Goal: Information Seeking & Learning: Learn about a topic

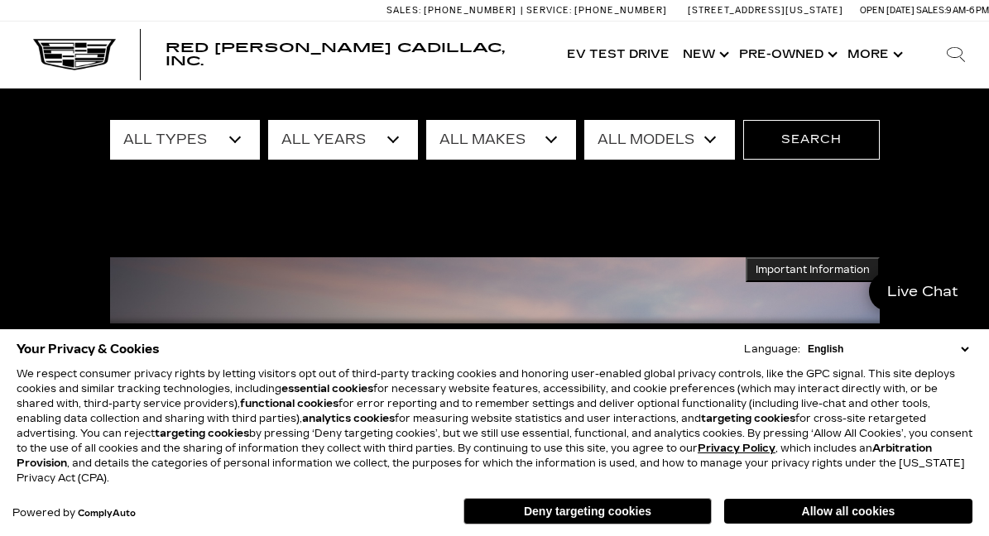
scroll to position [145, 0]
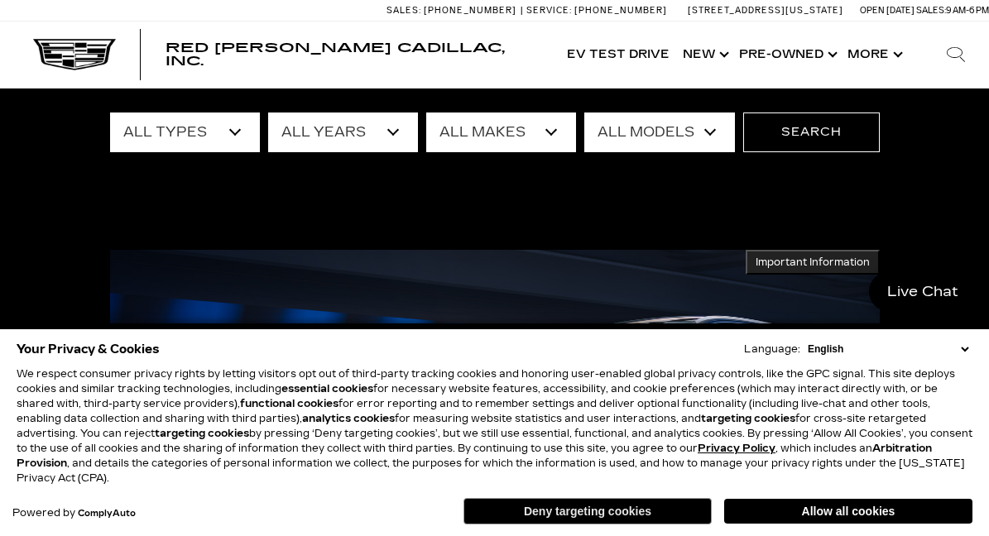
click at [569, 511] on button "Deny targeting cookies" at bounding box center [587, 511] width 248 height 26
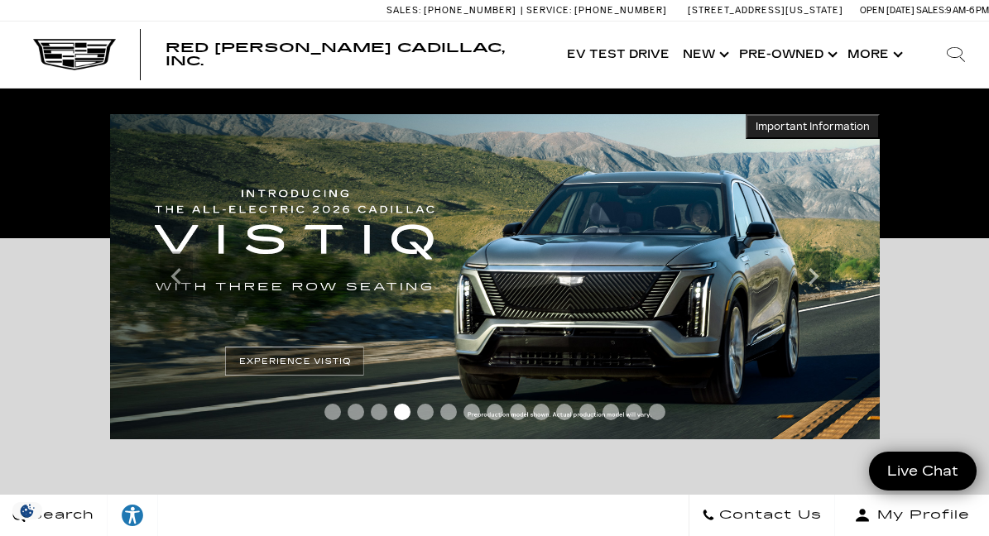
scroll to position [281, 0]
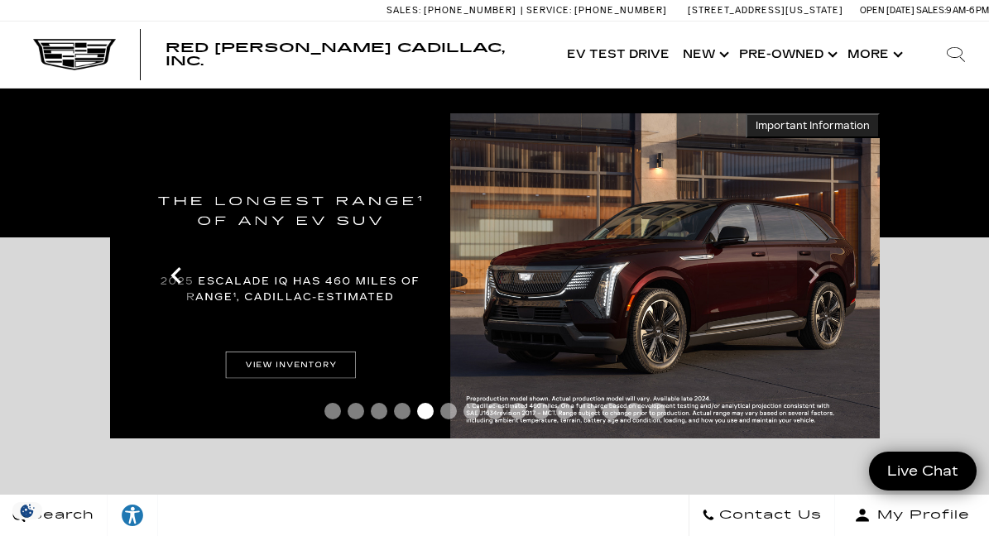
click at [175, 282] on icon "Previous" at bounding box center [176, 275] width 33 height 33
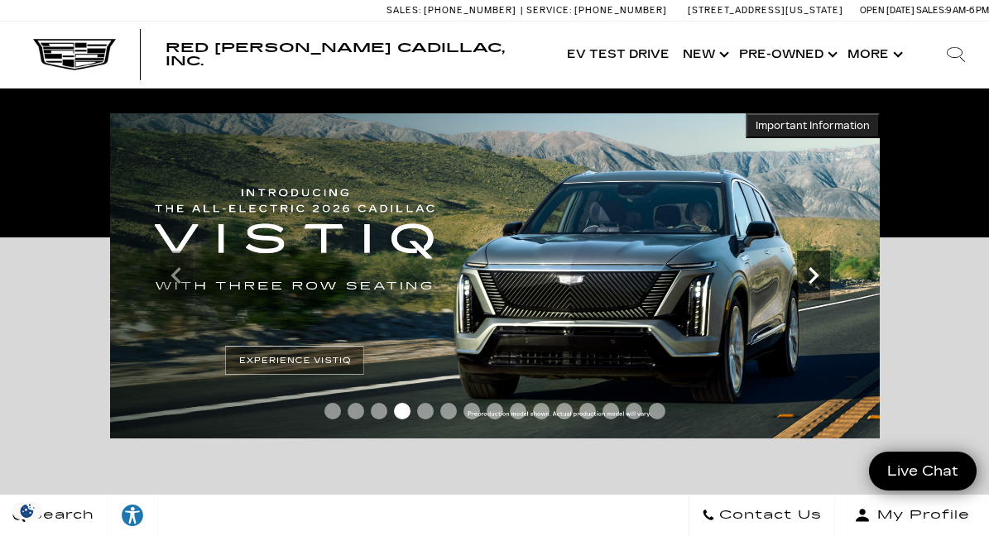
click at [812, 281] on icon "Next" at bounding box center [813, 275] width 10 height 17
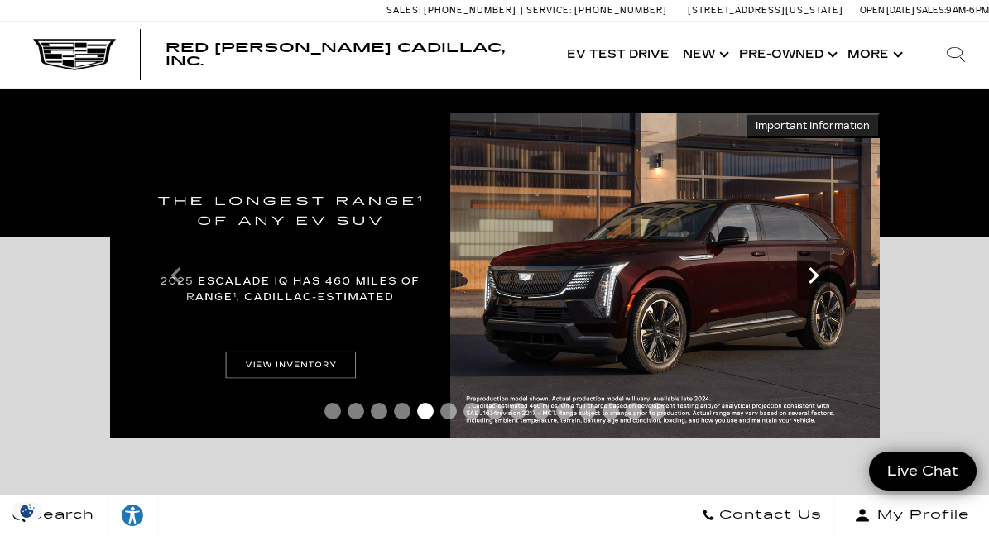
click at [812, 281] on icon "Next" at bounding box center [813, 275] width 10 height 17
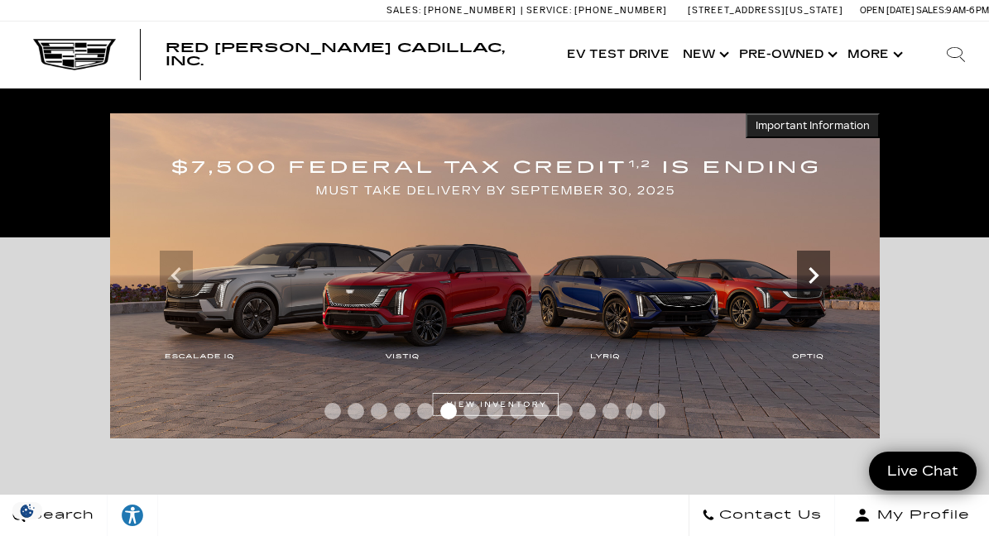
click at [812, 281] on icon "Next" at bounding box center [813, 275] width 10 height 17
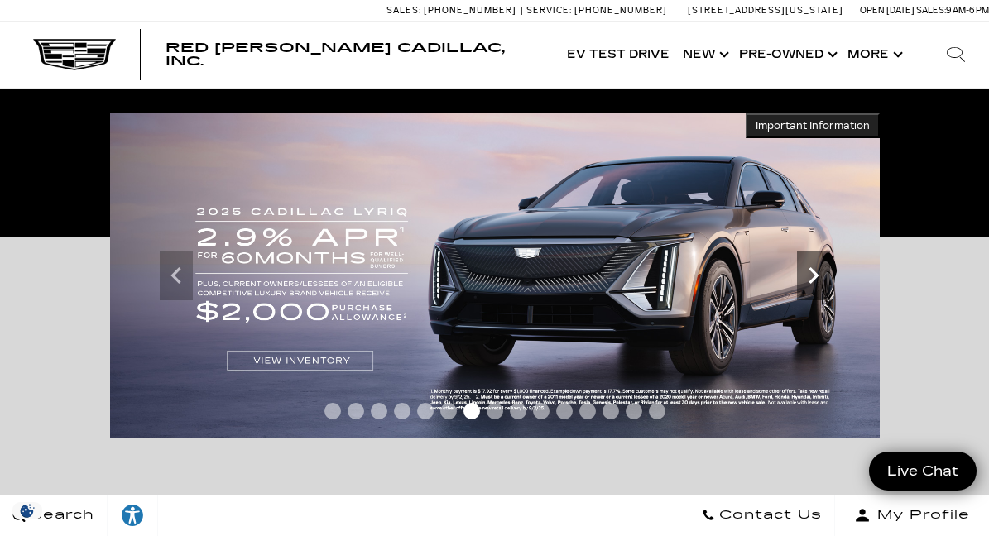
click at [813, 287] on icon "Next" at bounding box center [813, 275] width 33 height 33
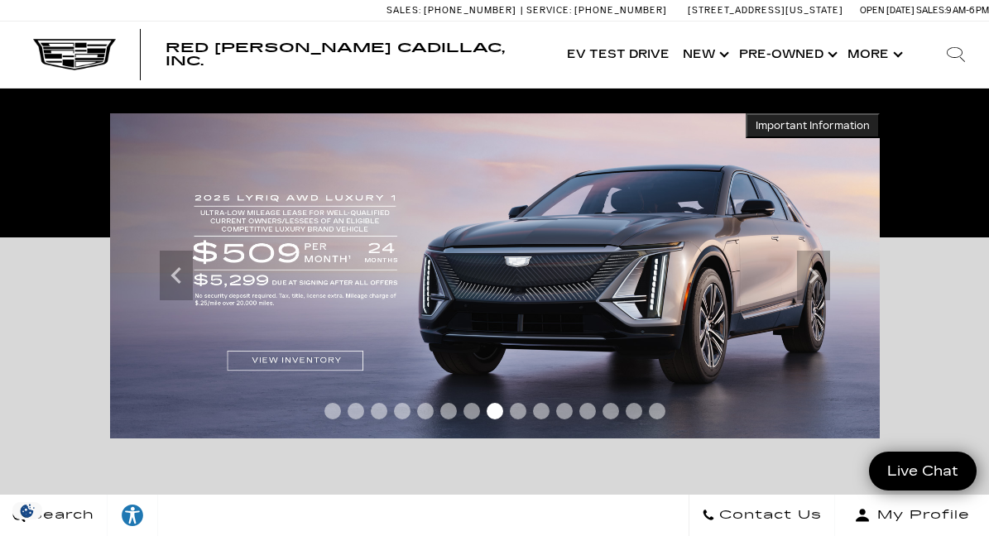
click at [274, 361] on img at bounding box center [495, 275] width 770 height 325
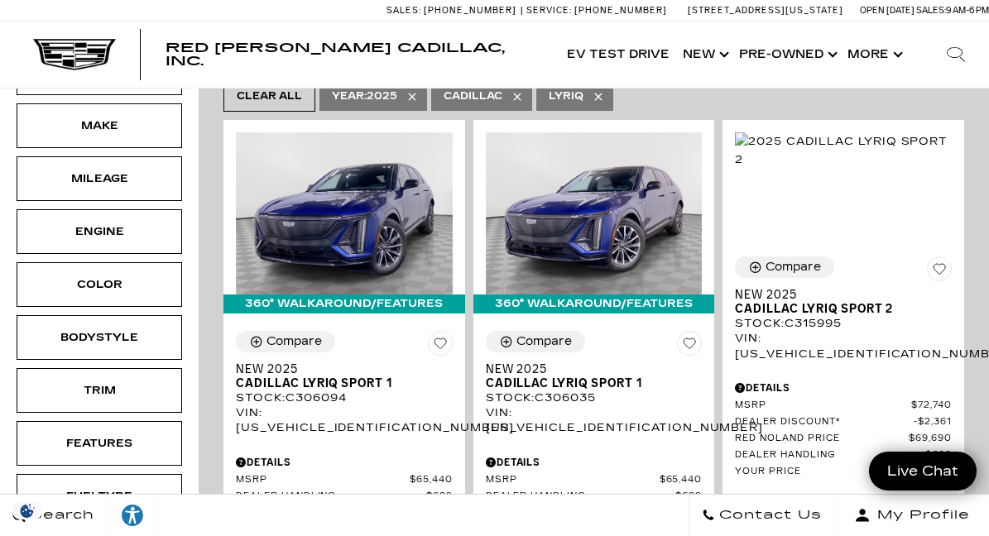
scroll to position [413, 0]
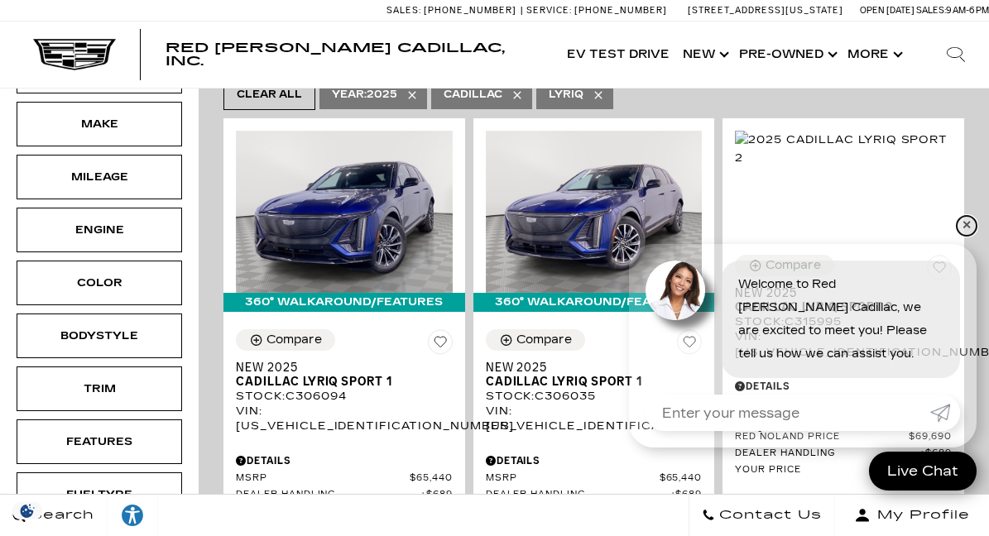
click at [966, 226] on link "✕" at bounding box center [967, 226] width 20 height 20
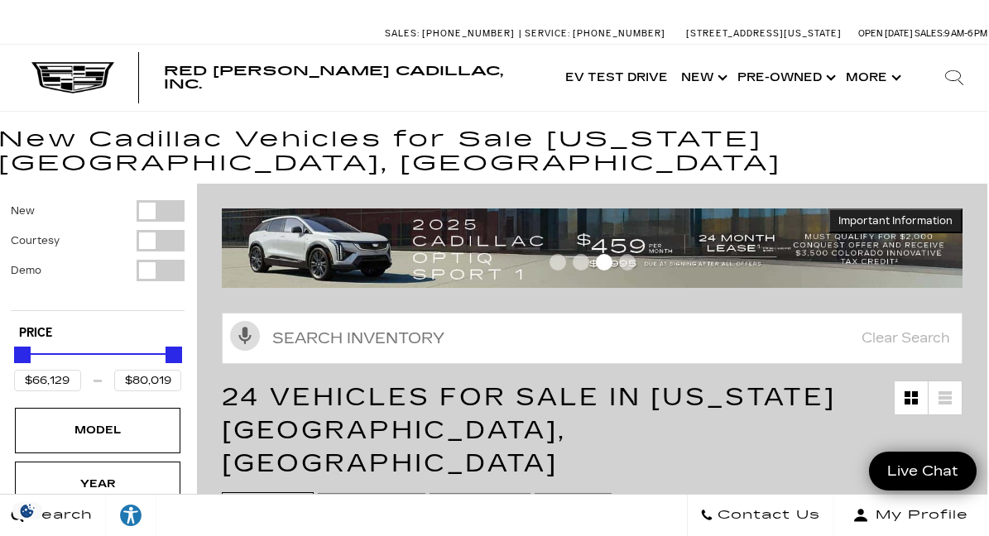
scroll to position [0, 2]
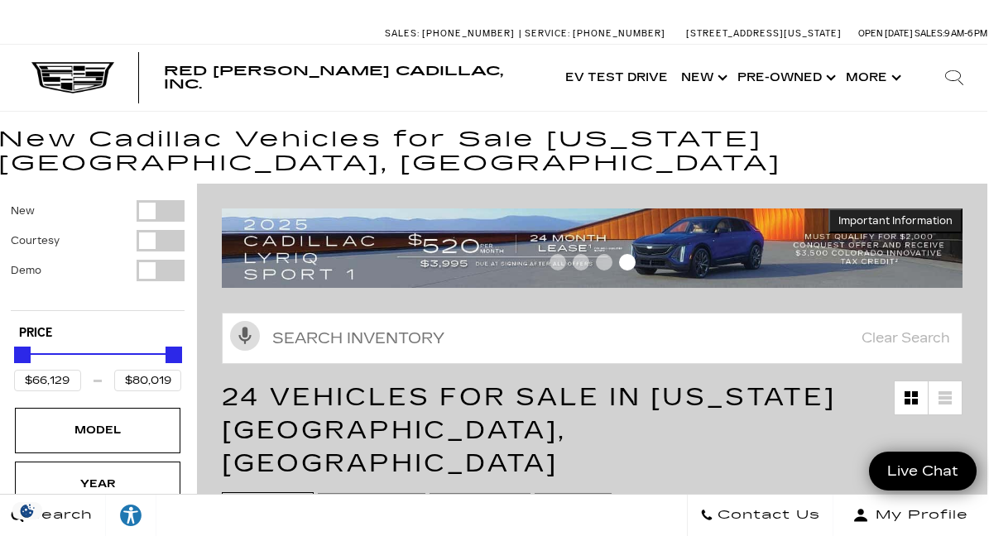
click at [491, 219] on img at bounding box center [592, 248] width 741 height 79
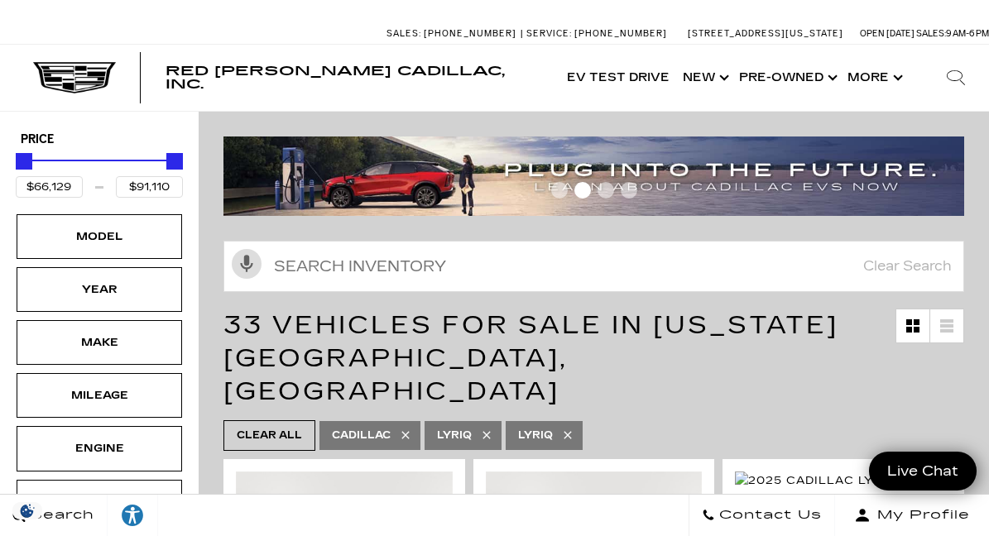
click at [540, 180] on div at bounding box center [593, 193] width 741 height 29
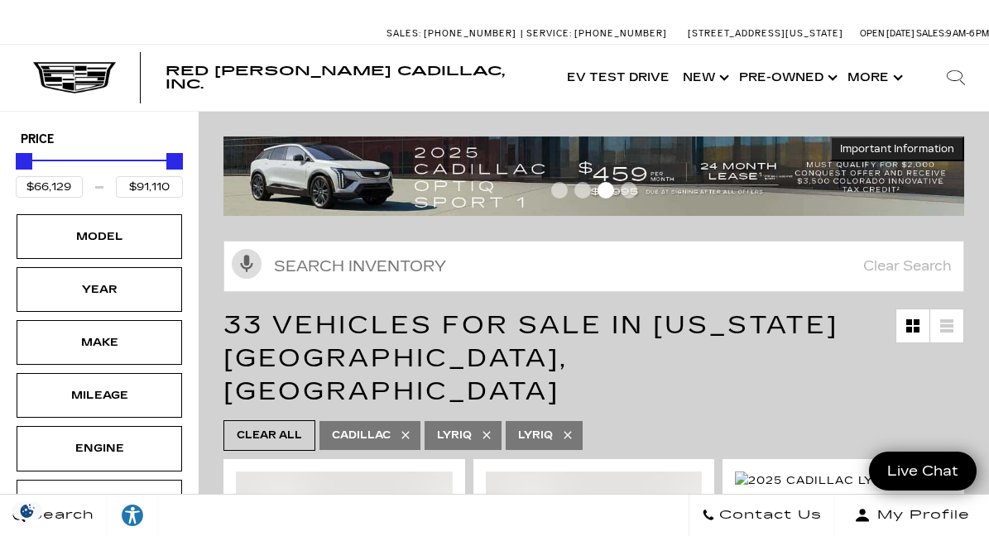
click at [635, 195] on div at bounding box center [593, 193] width 741 height 29
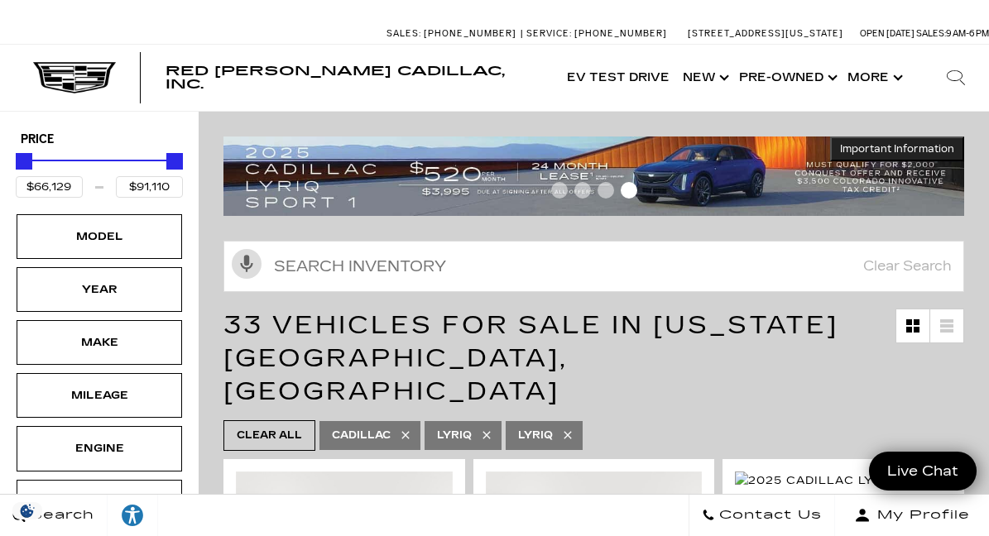
click at [394, 182] on div at bounding box center [593, 193] width 741 height 29
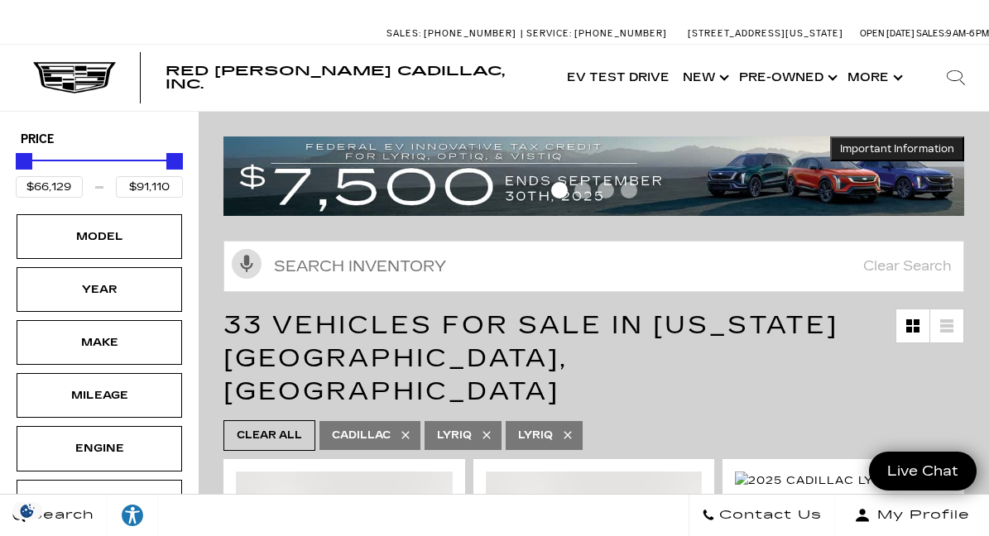
click at [385, 179] on div at bounding box center [593, 193] width 741 height 29
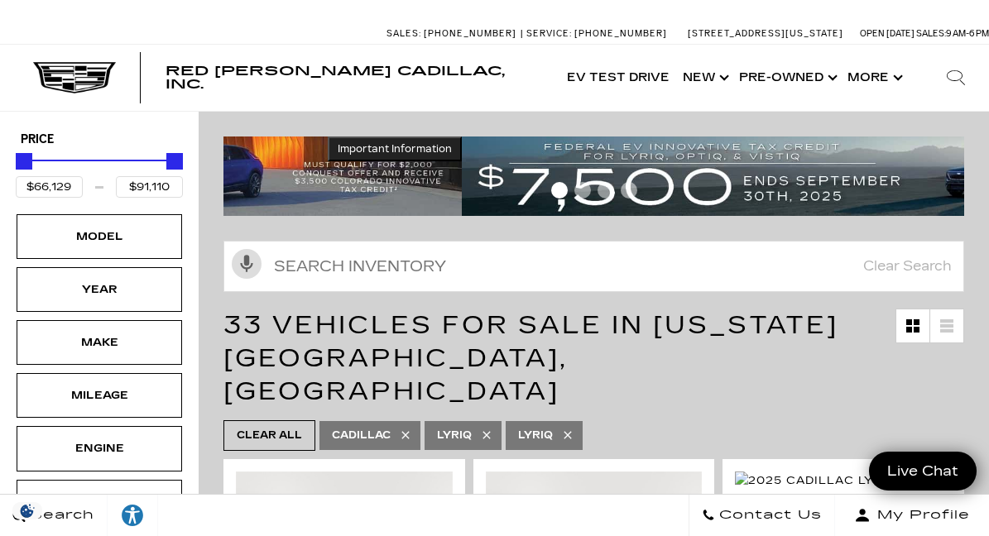
click at [623, 175] on div "Important Information Hide Information" at bounding box center [593, 176] width 741 height 79
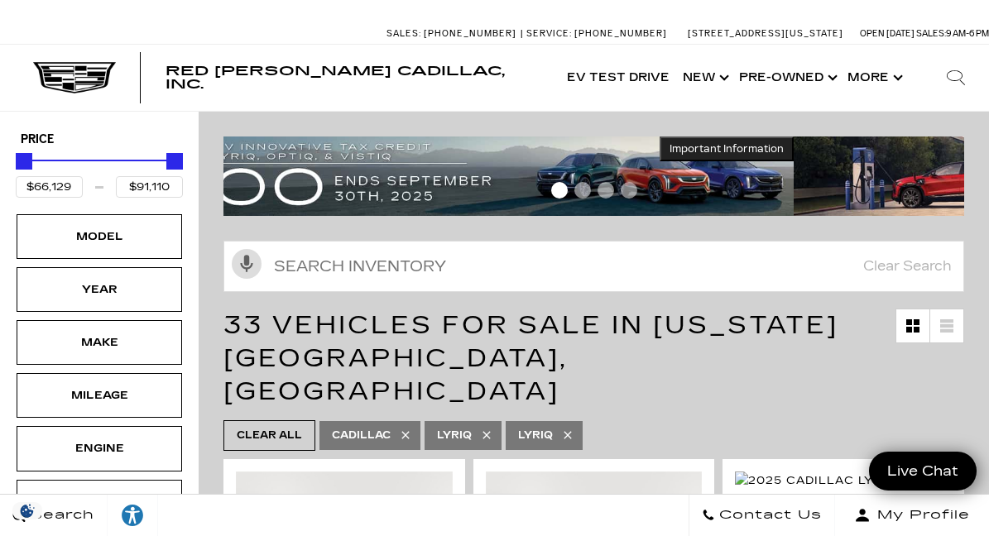
click at [536, 190] on div at bounding box center [593, 193] width 741 height 29
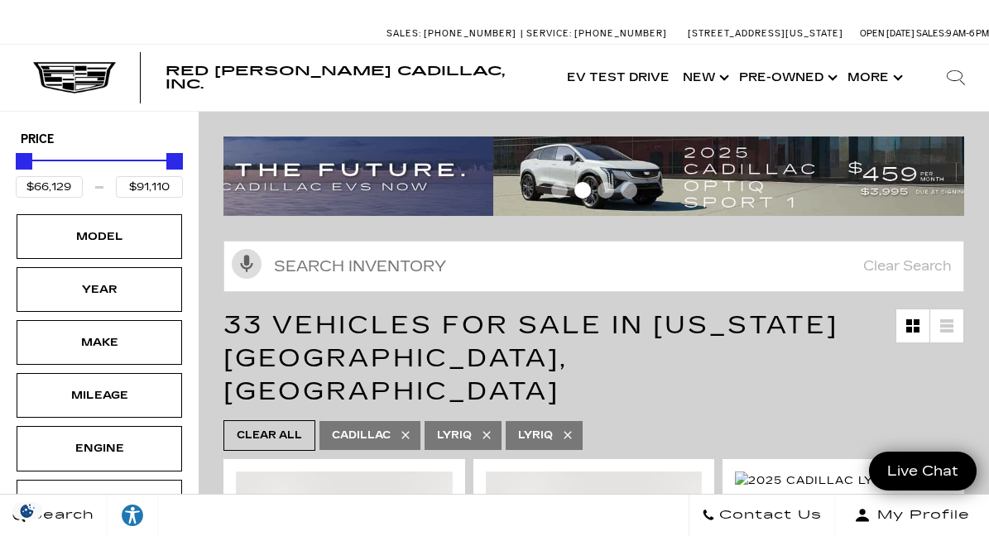
click at [281, 189] on div at bounding box center [593, 193] width 741 height 29
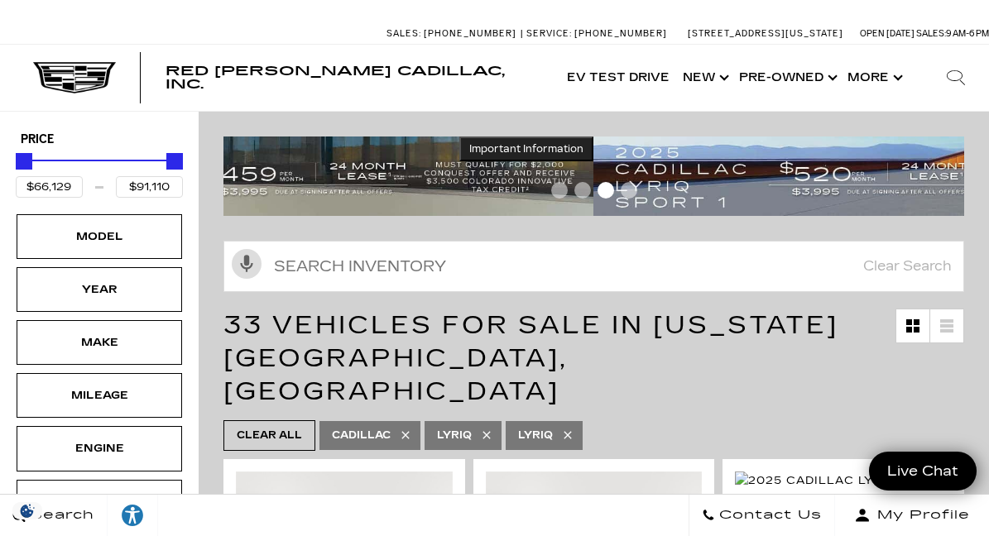
click at [309, 170] on div "Important Information Hide Information" at bounding box center [593, 176] width 741 height 79
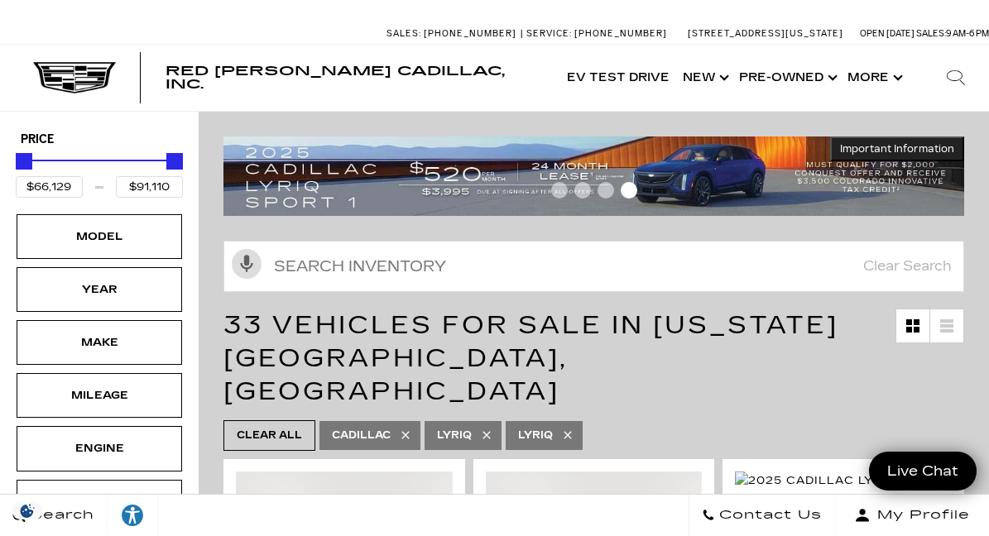
click at [788, 175] on img at bounding box center [593, 176] width 741 height 79
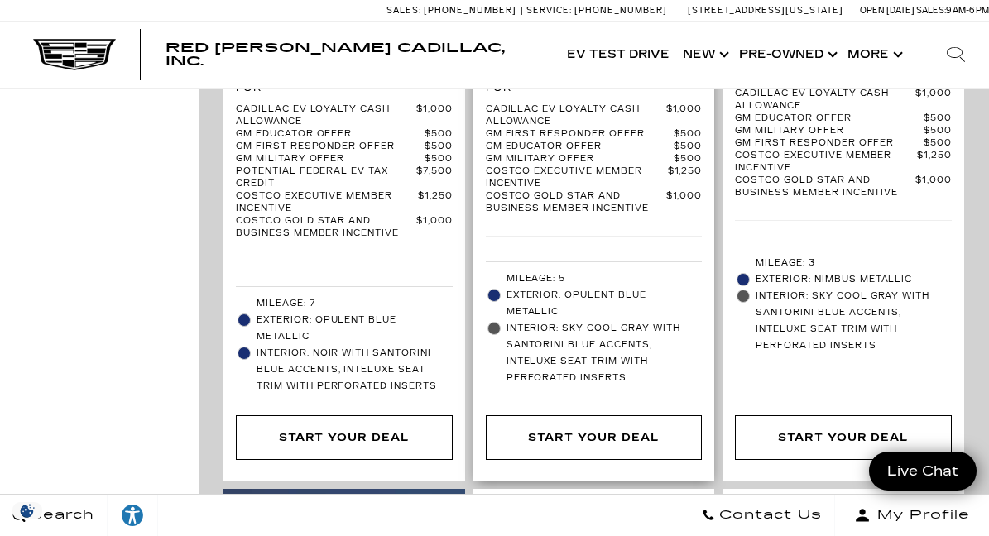
scroll to position [828, 0]
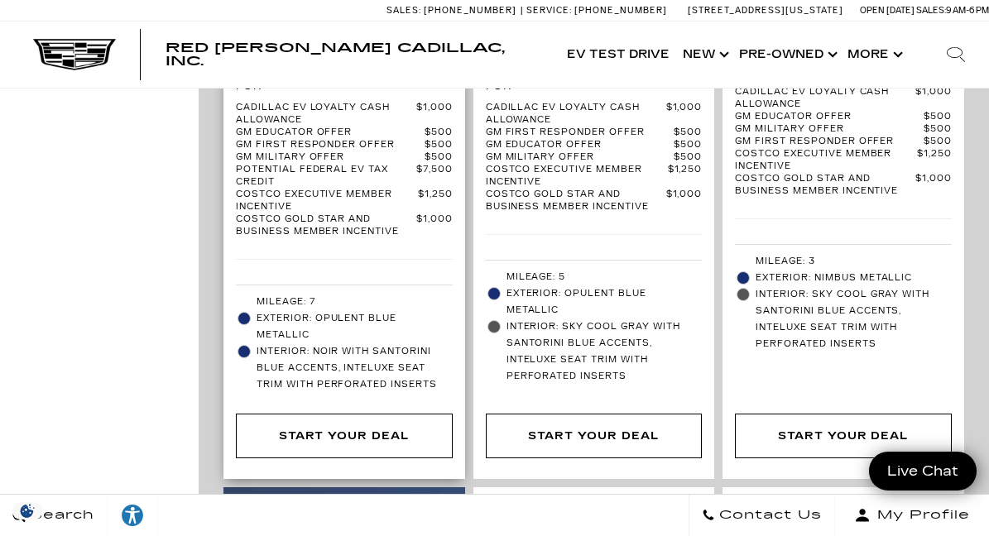
click at [340, 343] on span "Interior: Noir with Santorini Blue accents, Inteluxe seat trim with Perforated …" at bounding box center [355, 368] width 196 height 50
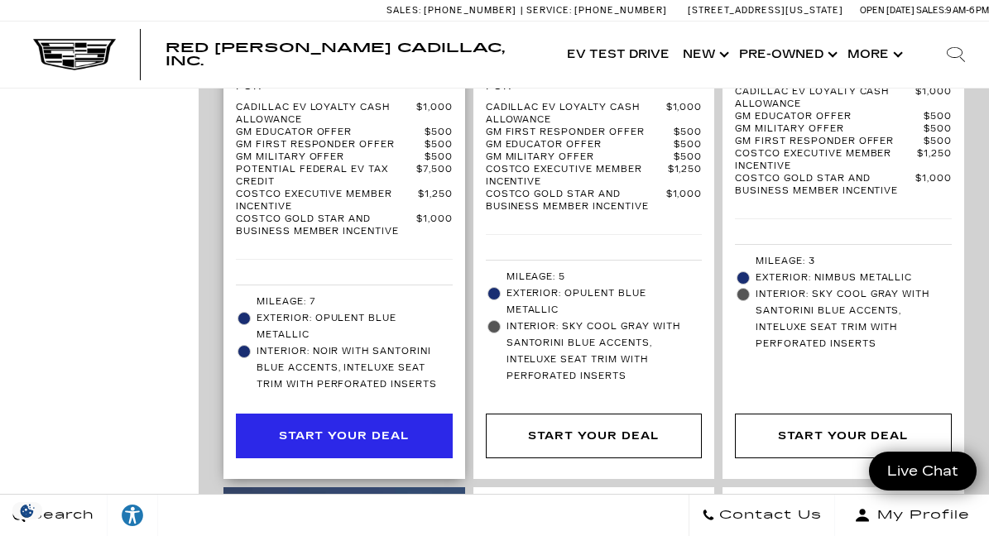
click at [336, 427] on div "Start Your Deal" at bounding box center [344, 436] width 131 height 18
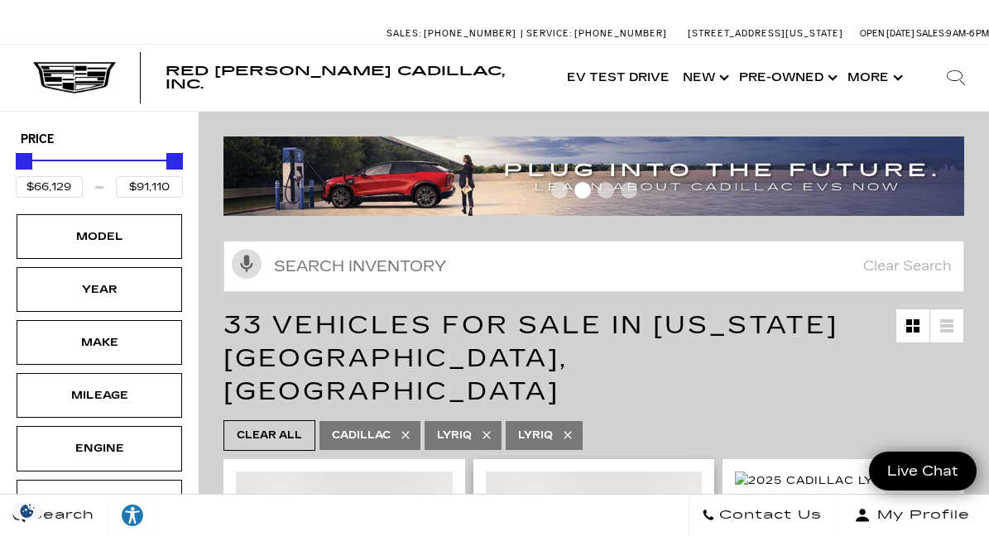
scroll to position [0, 0]
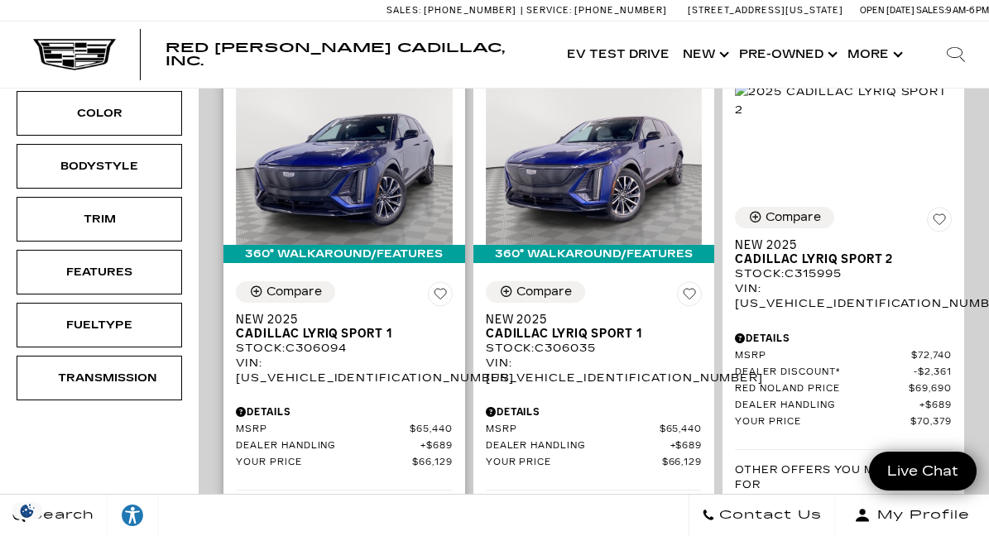
scroll to position [400, 0]
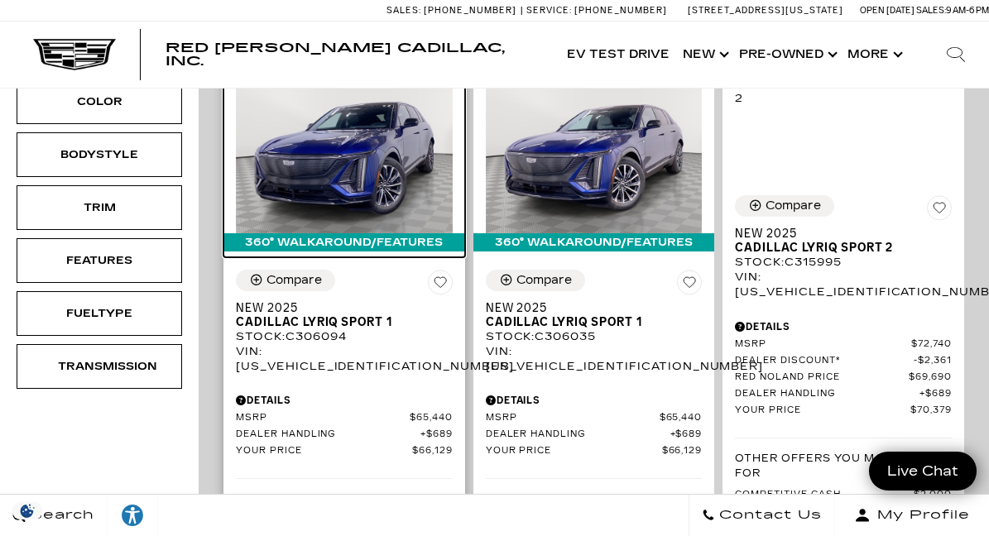
click at [368, 233] on div "360° WalkAround/Features" at bounding box center [344, 242] width 242 height 18
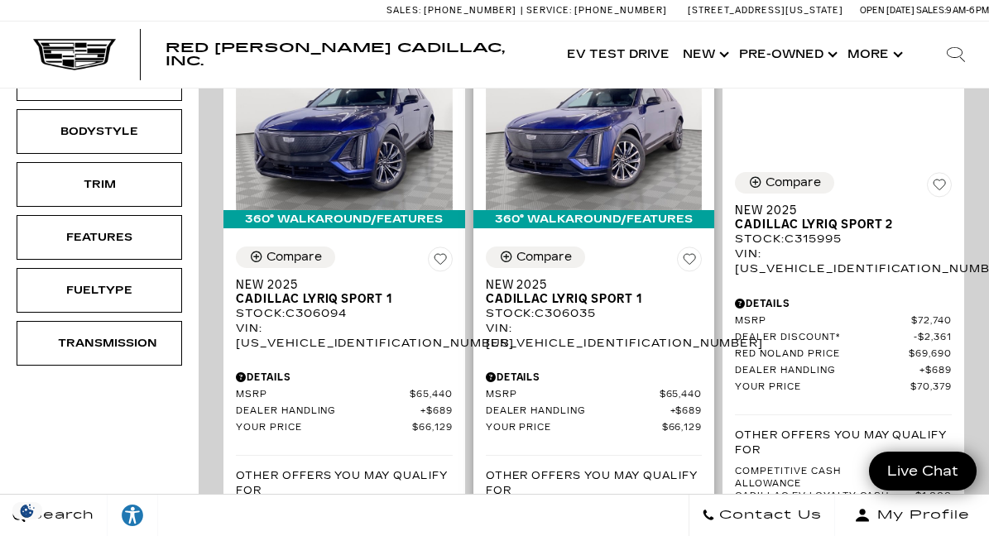
scroll to position [434, 0]
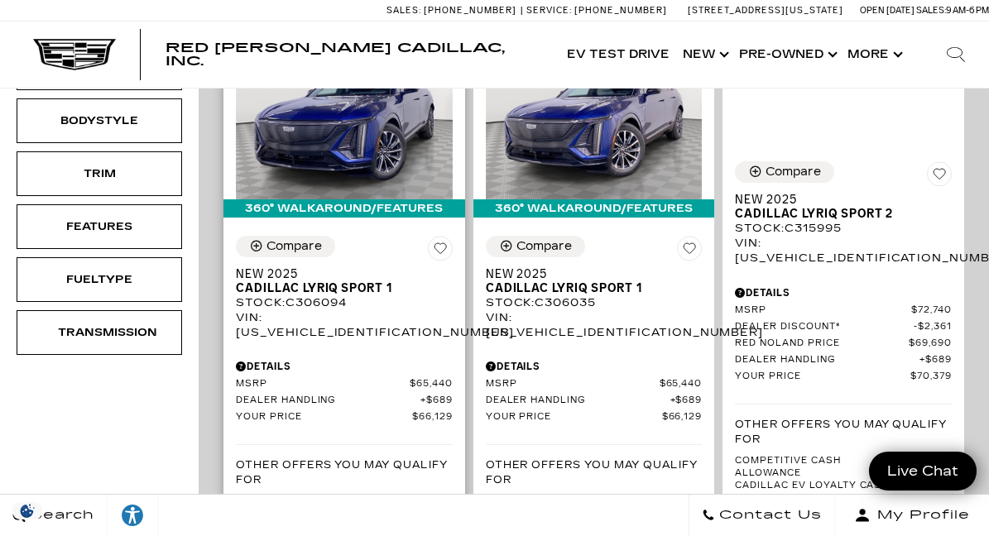
click at [322, 310] on div "VIN: 1GYKPURL5SZ306094" at bounding box center [344, 325] width 217 height 30
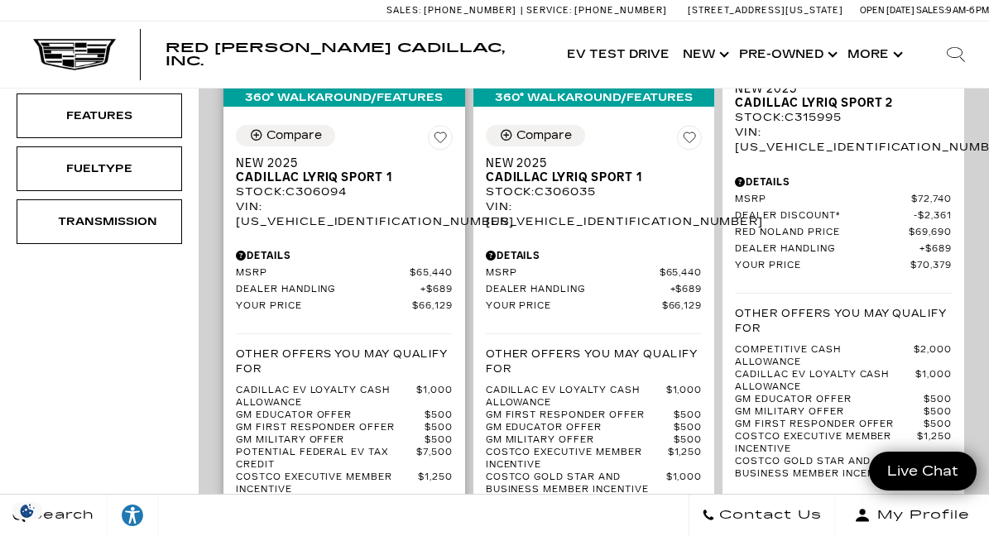
scroll to position [537, 0]
